Goal: Transaction & Acquisition: Obtain resource

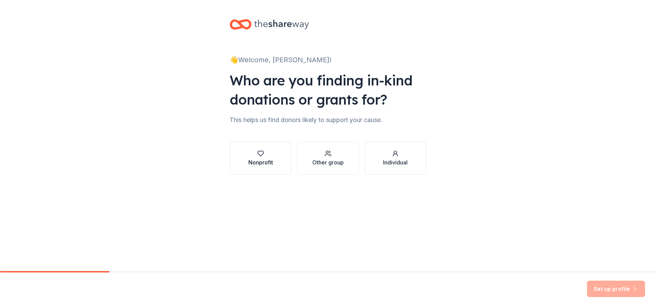
click at [257, 154] on icon "button" at bounding box center [260, 153] width 7 height 7
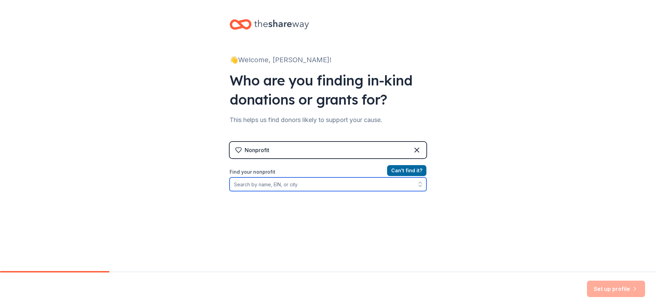
click at [252, 184] on input "Find your nonprofit" at bounding box center [328, 184] width 197 height 14
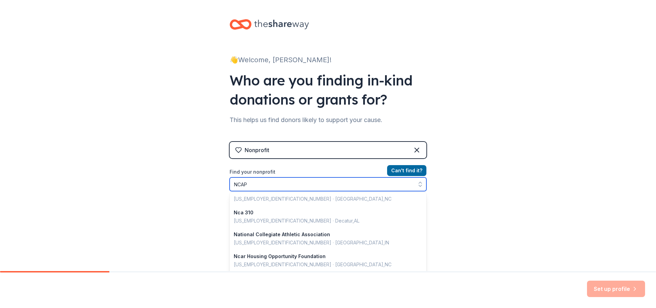
scroll to position [273, 0]
drag, startPoint x: 261, startPoint y: 184, endPoint x: 228, endPoint y: 185, distance: 33.2
click at [230, 185] on input "NCAP" at bounding box center [328, 184] width 197 height 14
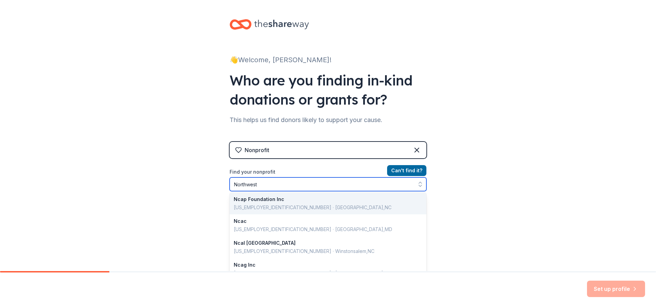
scroll to position [0, 0]
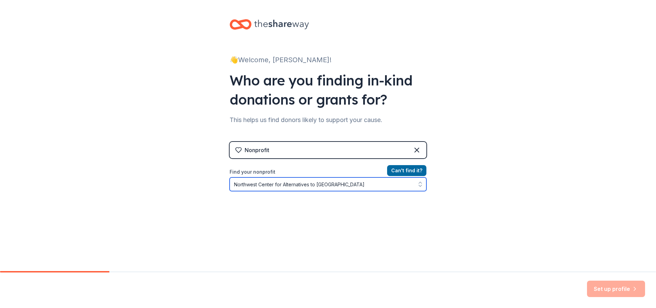
drag, startPoint x: 339, startPoint y: 185, endPoint x: 173, endPoint y: 175, distance: 166.1
click at [173, 175] on div "👋 Welcome, [PERSON_NAME]! Who are you finding in-kind donations or grants for? …" at bounding box center [328, 146] width 656 height 292
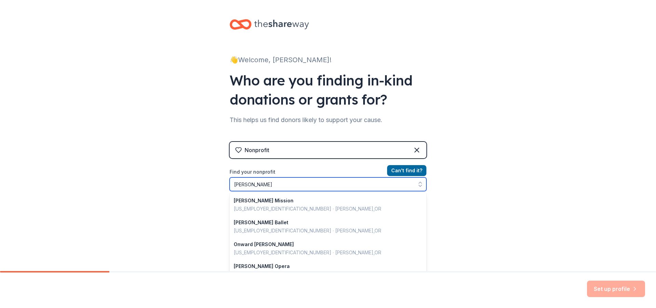
type input "eugene, [GEOGRAPHIC_DATA]"
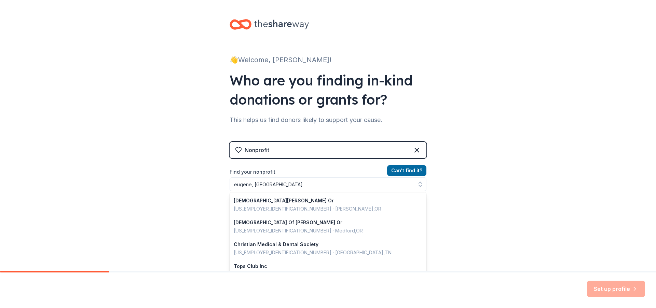
click at [422, 271] on div "👋 Welcome, [PERSON_NAME]! Who are you finding in-kind donations or grants for? …" at bounding box center [328, 154] width 656 height 308
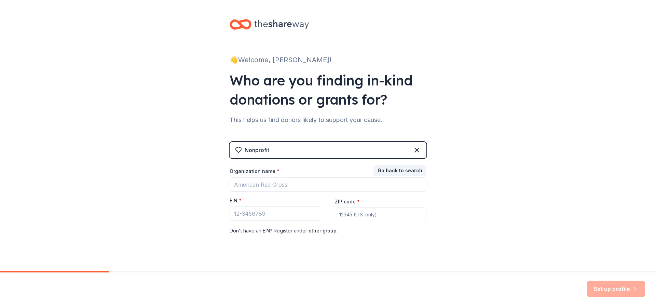
click at [422, 271] on div at bounding box center [328, 271] width 656 height 1
click at [294, 180] on input "Organization name *" at bounding box center [328, 184] width 197 height 14
drag, startPoint x: 294, startPoint y: 180, endPoint x: 172, endPoint y: 178, distance: 121.7
click at [172, 178] on div "👋 Welcome, [PERSON_NAME]! Who are you finding in-kind donations or grants for? …" at bounding box center [328, 140] width 656 height 281
click at [289, 183] on input "Organization name *" at bounding box center [328, 184] width 197 height 14
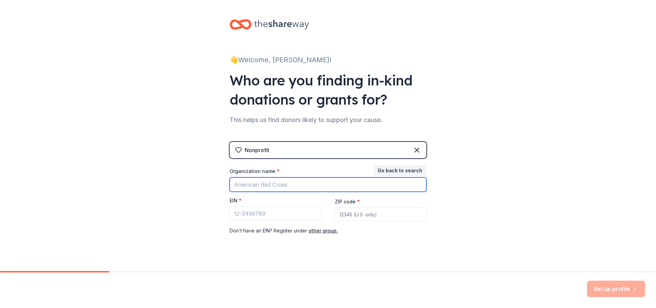
drag, startPoint x: 290, startPoint y: 183, endPoint x: 219, endPoint y: 183, distance: 70.7
click at [219, 183] on div "👋 Welcome, [PERSON_NAME]! Who are you finding in-kind donations or grants for? …" at bounding box center [328, 140] width 219 height 281
click at [392, 168] on button "Go back to search" at bounding box center [400, 170] width 53 height 11
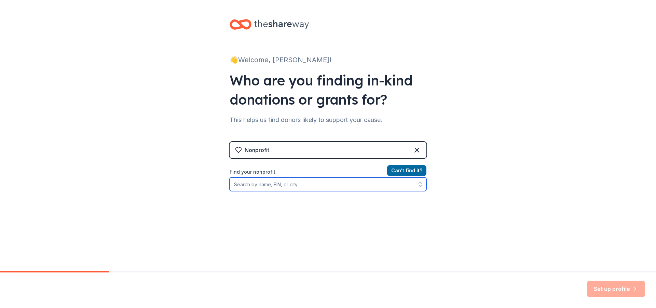
click at [272, 186] on input "Find your nonprofit" at bounding box center [328, 184] width 197 height 14
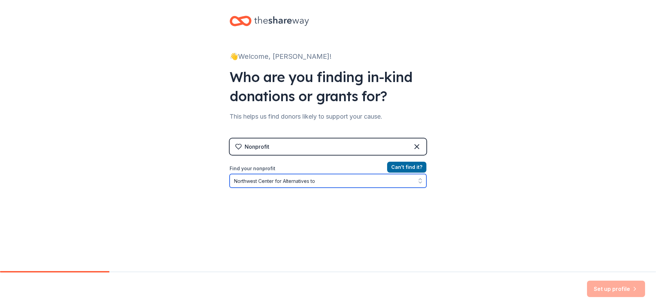
type input "Northwest Center for Alternatives to"
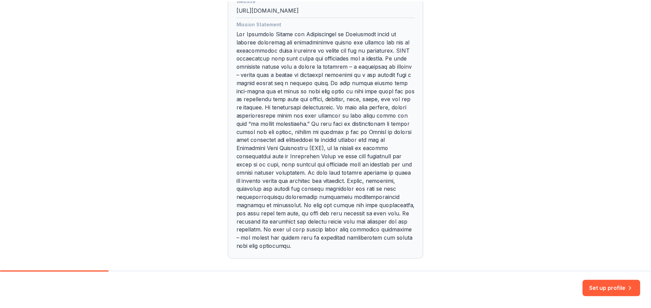
scroll to position [231, 0]
click at [615, 287] on button "Set up profile" at bounding box center [616, 289] width 58 height 16
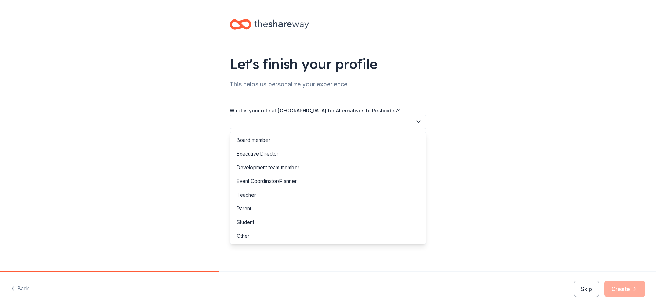
click at [416, 120] on icon "button" at bounding box center [418, 121] width 7 height 7
click at [381, 143] on div "Board member" at bounding box center [327, 140] width 193 height 14
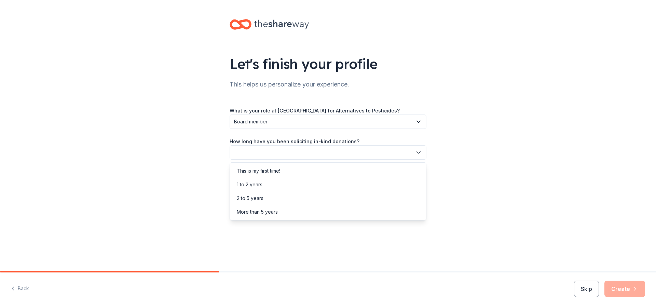
click at [419, 151] on icon "button" at bounding box center [418, 152] width 7 height 7
click at [403, 167] on div "This is my first time!" at bounding box center [327, 171] width 193 height 14
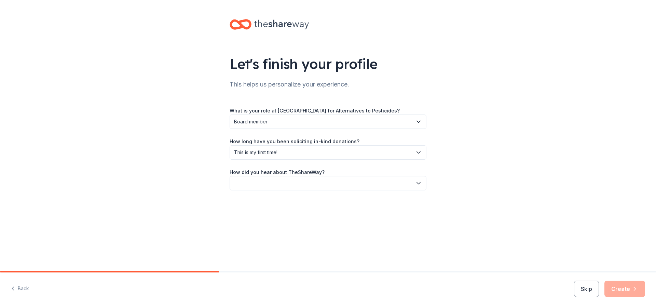
click at [419, 180] on icon "button" at bounding box center [418, 183] width 7 height 7
click at [386, 215] on div "Online search" at bounding box center [327, 215] width 193 height 14
click at [622, 286] on button "Create" at bounding box center [625, 289] width 41 height 16
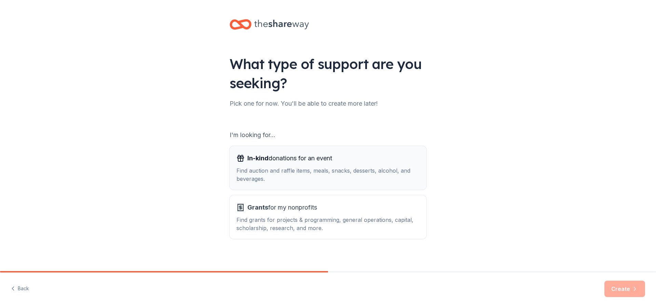
click at [303, 173] on div "Find auction and raffle items, meals, snacks, desserts, alcohol, and beverages." at bounding box center [328, 174] width 183 height 16
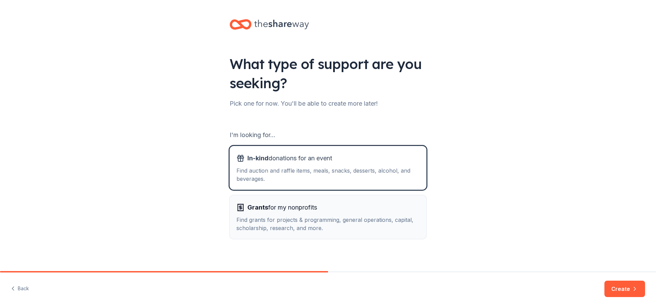
click at [313, 223] on div "Find grants for projects & programming, general operations, capital, scholarshi…" at bounding box center [328, 224] width 183 height 16
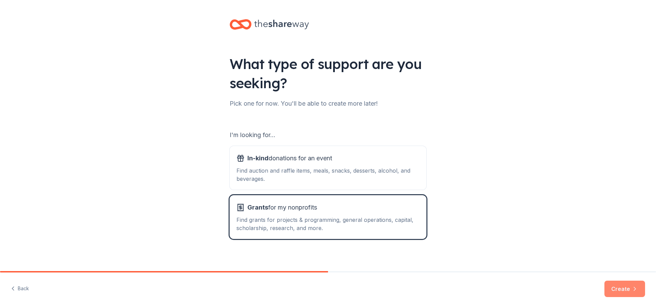
click at [629, 289] on button "Create" at bounding box center [625, 289] width 41 height 16
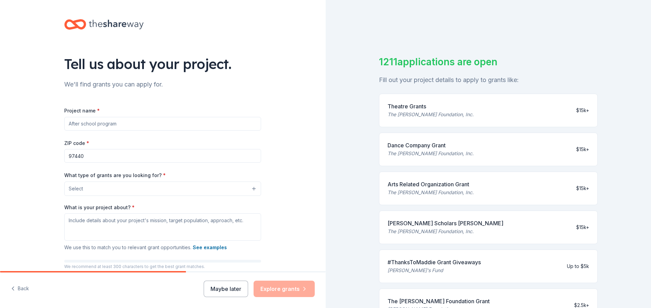
click at [125, 127] on input "Project name *" at bounding box center [162, 124] width 197 height 14
click at [250, 187] on button "Select" at bounding box center [162, 188] width 197 height 14
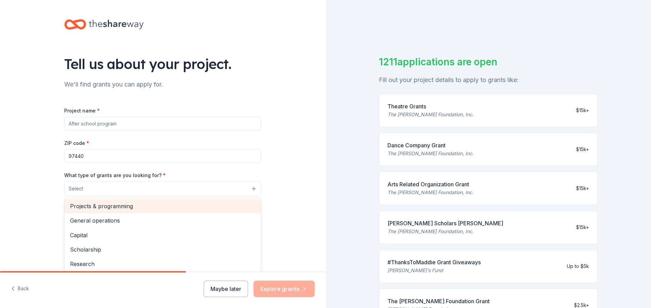
click at [167, 208] on span "Projects & programming" at bounding box center [162, 206] width 185 height 9
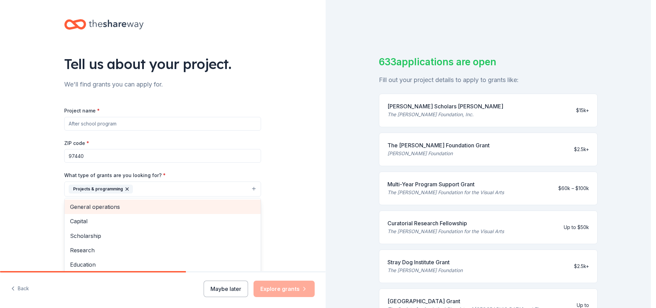
click at [140, 211] on span "General operations" at bounding box center [162, 206] width 185 height 9
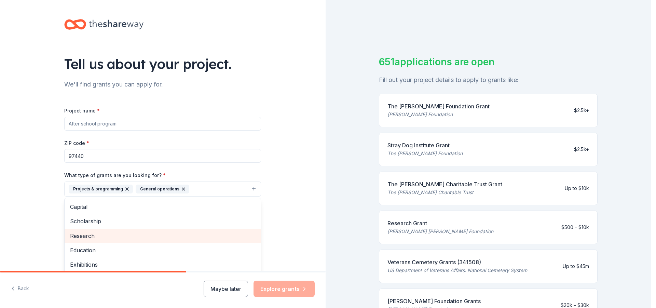
click at [134, 236] on span "Research" at bounding box center [162, 235] width 185 height 9
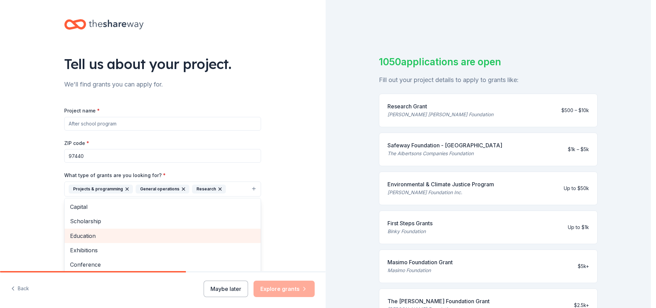
click at [128, 241] on div "Education" at bounding box center [163, 236] width 196 height 14
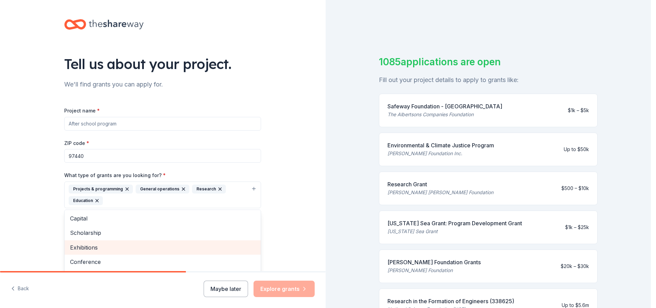
click at [127, 246] on span "Exhibitions" at bounding box center [162, 247] width 185 height 9
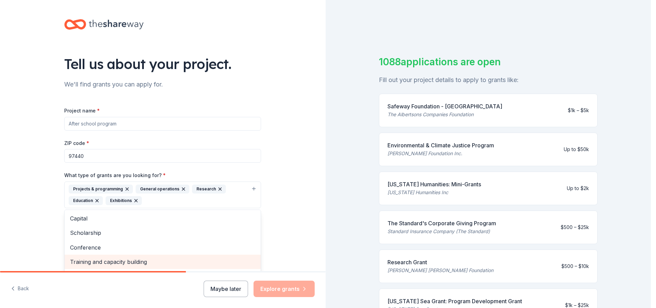
click at [126, 260] on span "Training and capacity building" at bounding box center [162, 261] width 185 height 9
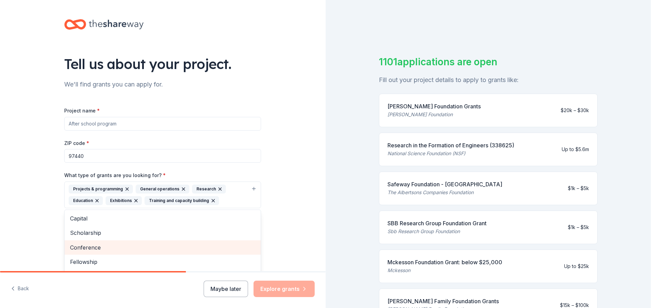
click at [121, 251] on span "Conference" at bounding box center [162, 247] width 185 height 9
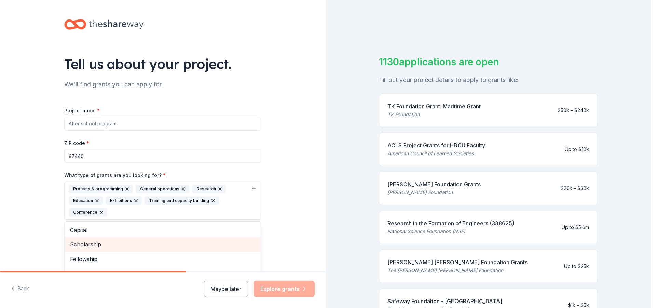
click at [121, 251] on div "Scholarship" at bounding box center [163, 244] width 196 height 14
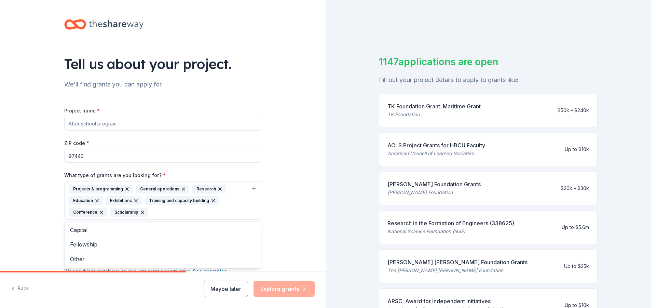
click at [149, 126] on div "Project name * ZIP code * 97440 What type of grants are you looking for? * Proj…" at bounding box center [162, 212] width 197 height 212
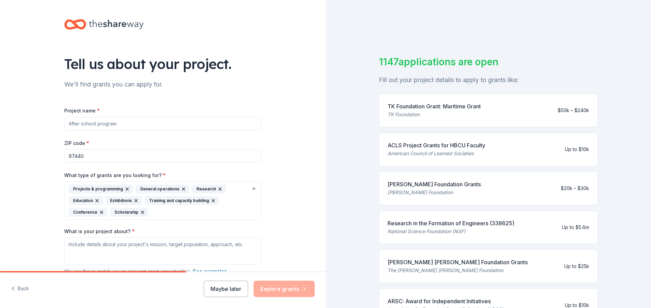
click at [93, 122] on input "Project name *" at bounding box center [162, 124] width 197 height 14
drag, startPoint x: 128, startPoint y: 122, endPoint x: 0, endPoint y: 113, distance: 128.2
click at [0, 113] on div "Tell us about your project. We'll find grants you can apply for. Project name *…" at bounding box center [163, 175] width 326 height 351
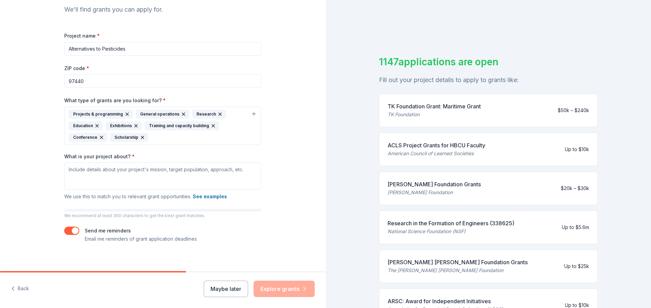
scroll to position [80, 0]
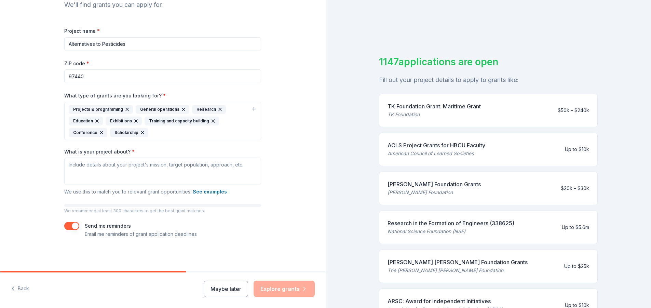
type input "Alternatives to Pesticides"
click at [618, 67] on div "1147 applications are open Fill out your project details to apply to grants lik…" at bounding box center [489, 154] width 326 height 308
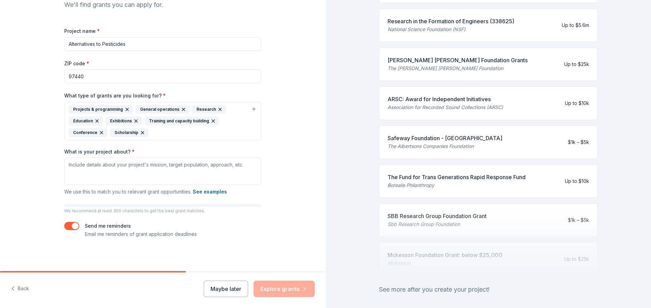
scroll to position [238, 0]
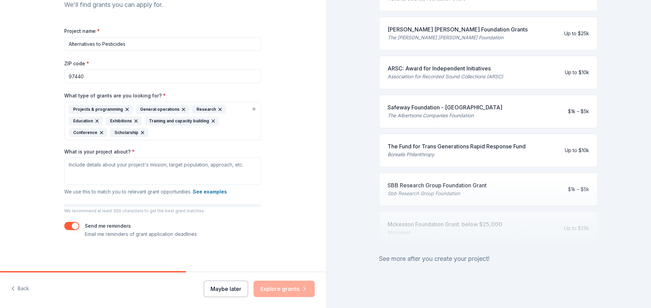
click at [226, 287] on button "Maybe later" at bounding box center [226, 289] width 44 height 16
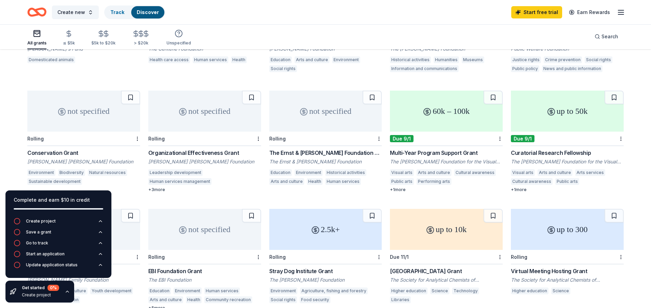
scroll to position [238, 0]
